Goal: Information Seeking & Learning: Learn about a topic

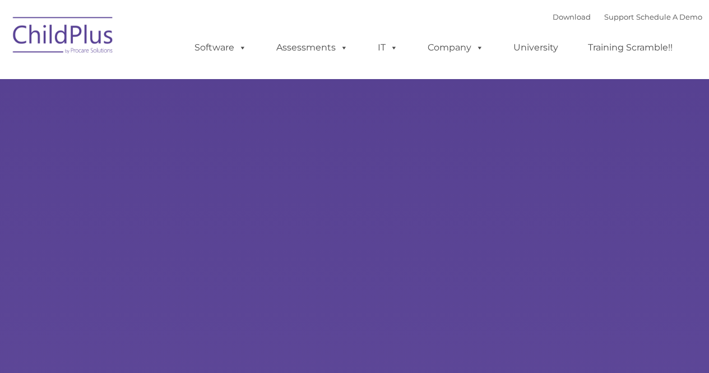
type input ""
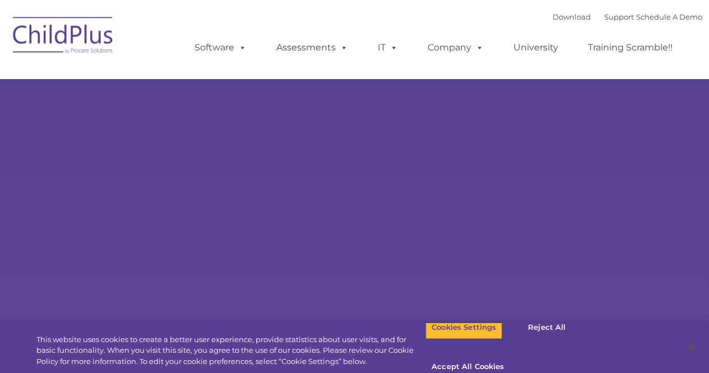
select select "MEDIUM"
click at [547, 336] on button "Reject All" at bounding box center [547, 327] width 70 height 24
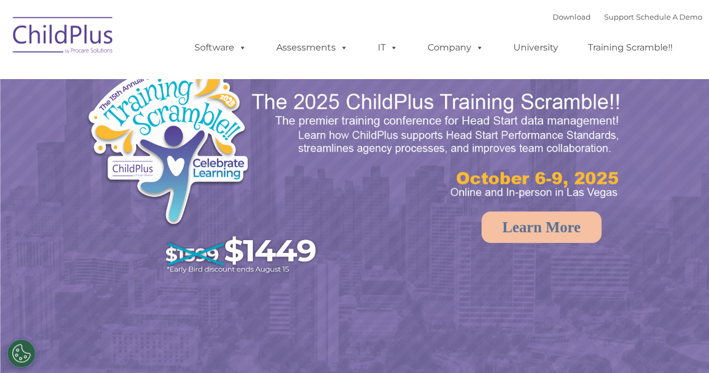
select select "MEDIUM"
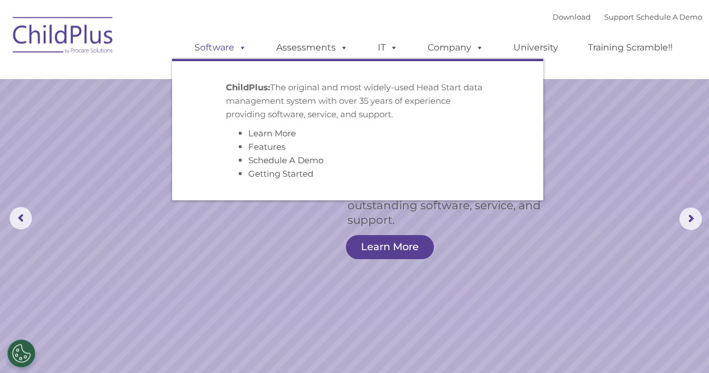
click at [233, 51] on link "Software" at bounding box center [220, 47] width 75 height 22
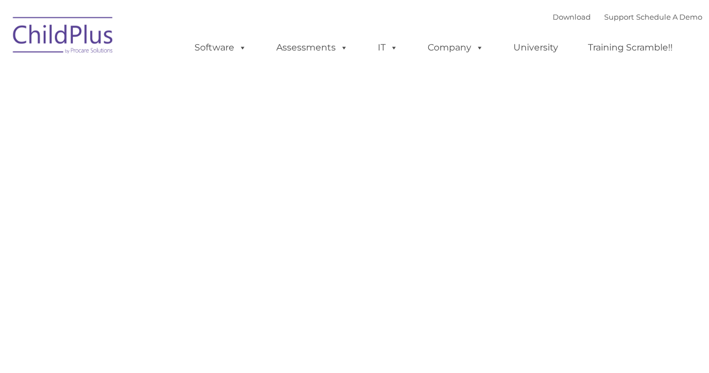
type input ""
